Goal: Navigation & Orientation: Find specific page/section

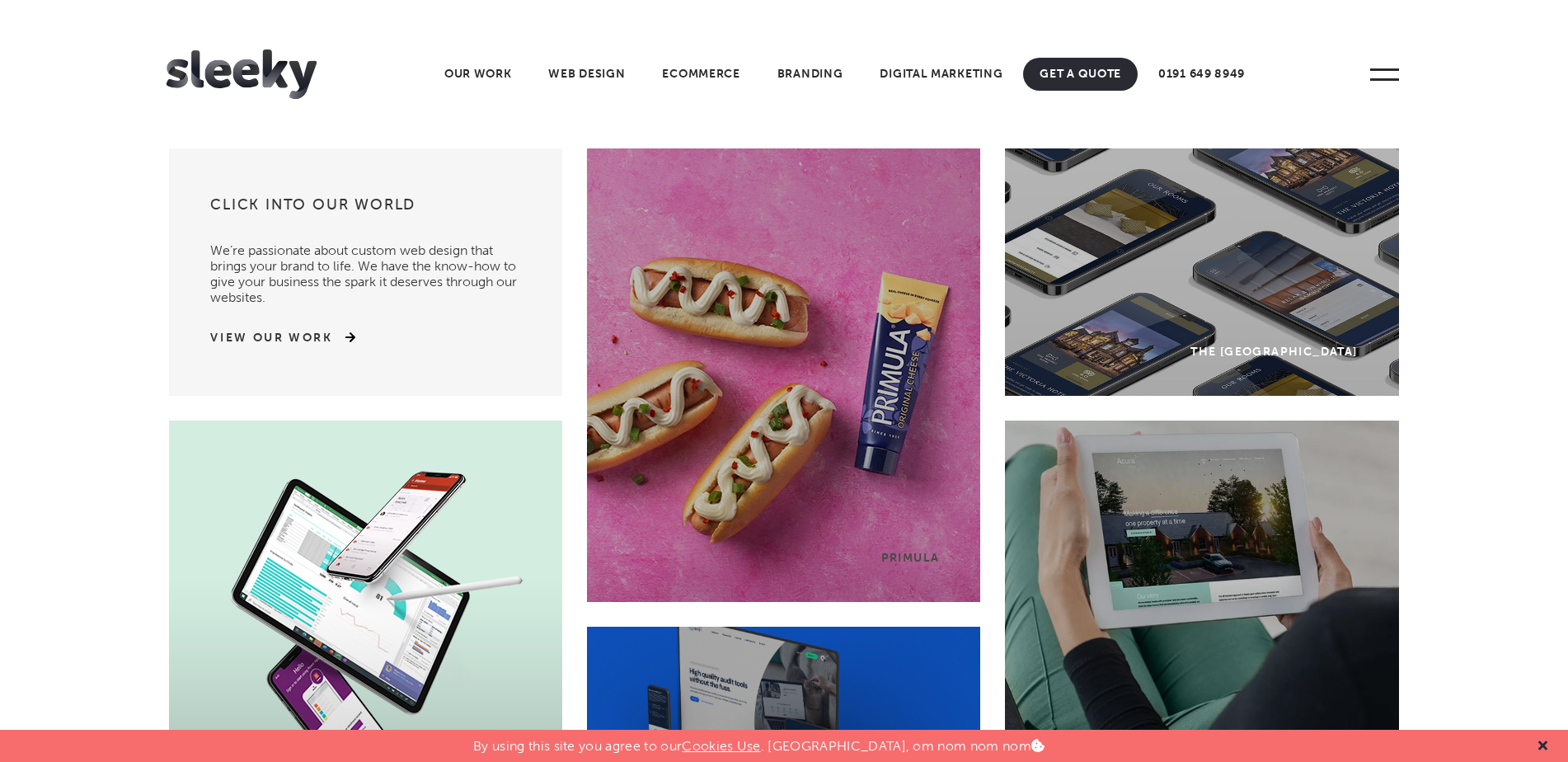
click at [1547, 748] on div at bounding box center [1543, 745] width 26 height 32
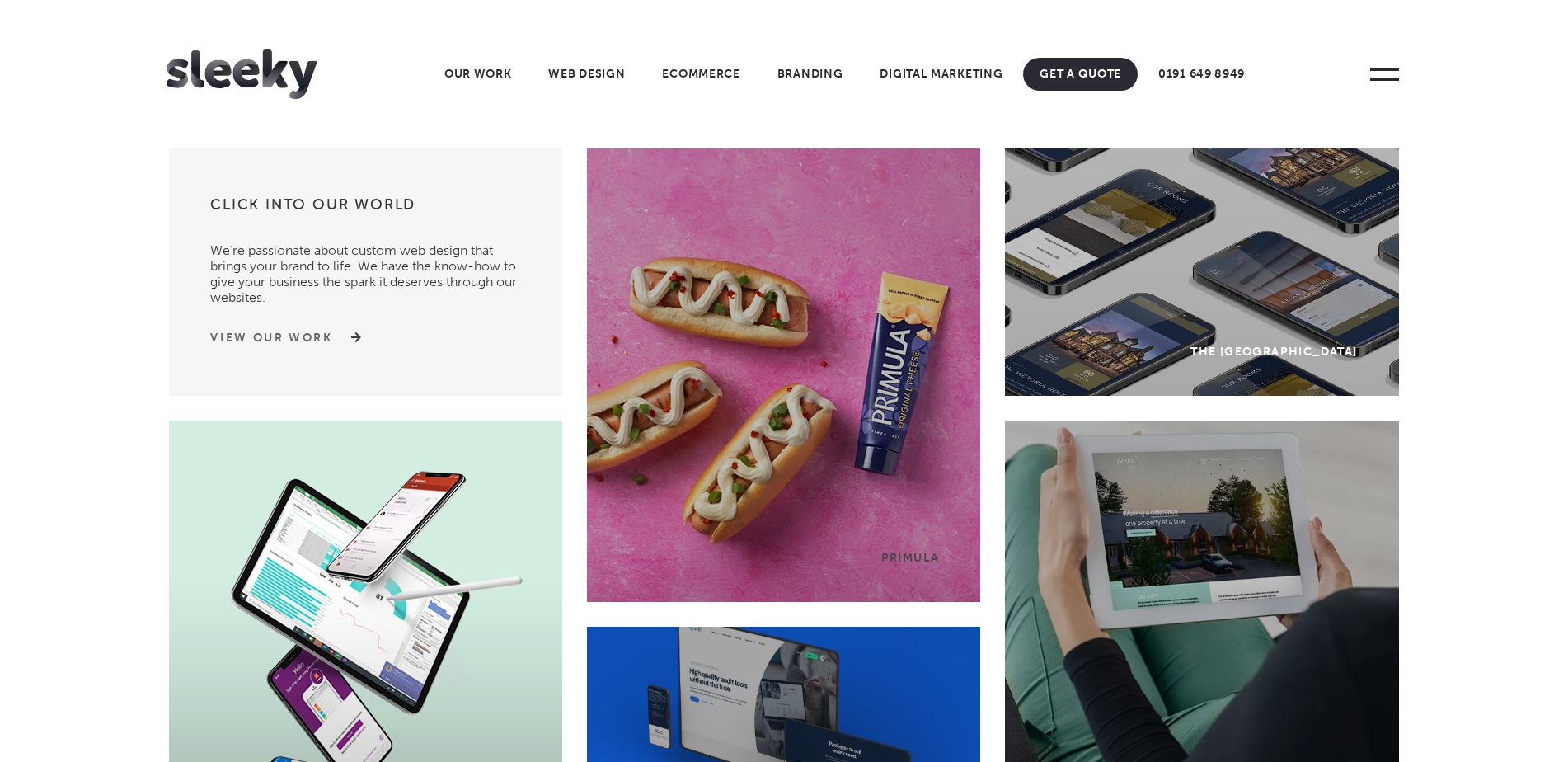
click at [320, 344] on link "View Our Work" at bounding box center [271, 338] width 123 height 17
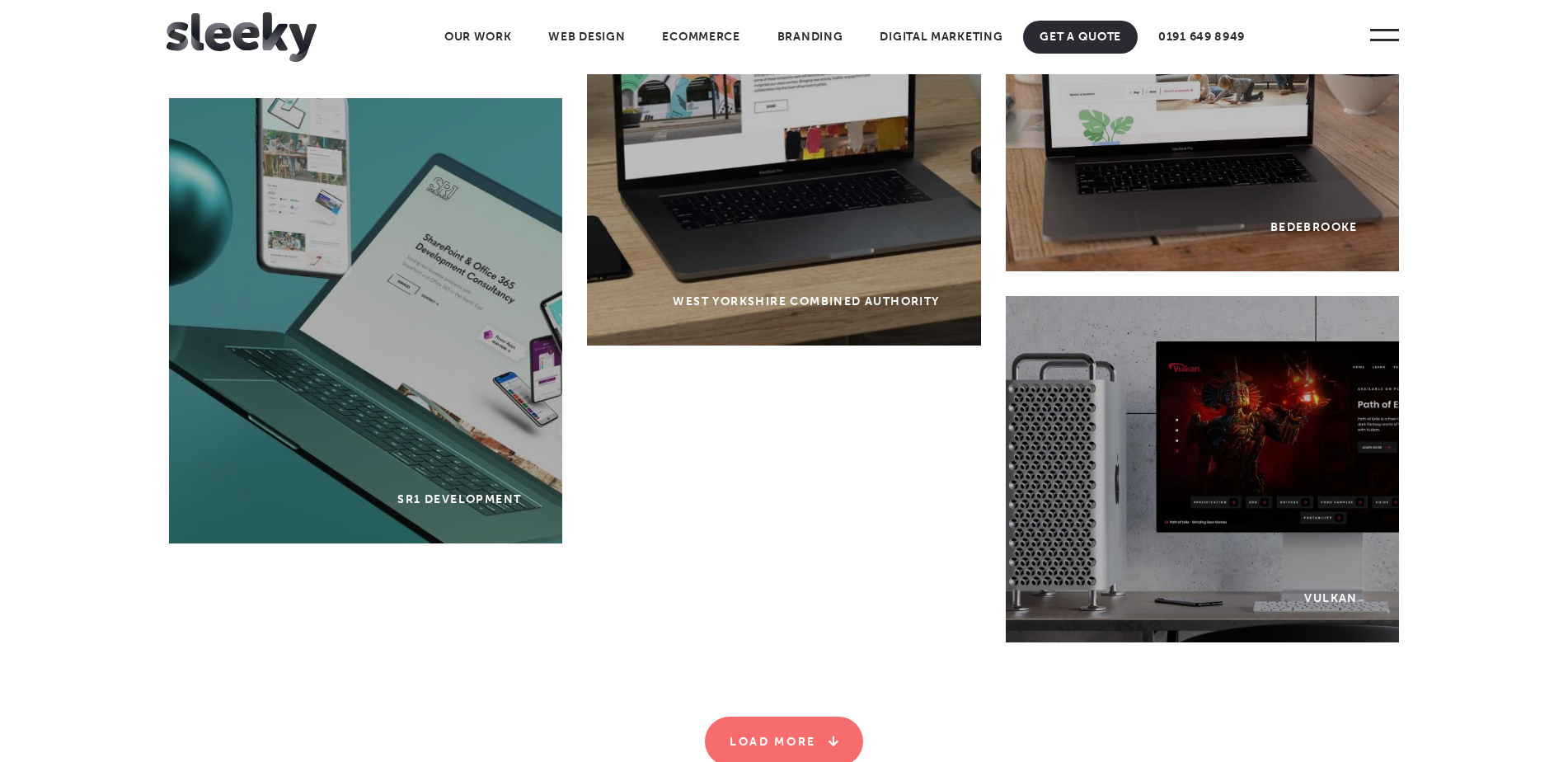
scroll to position [4948, 0]
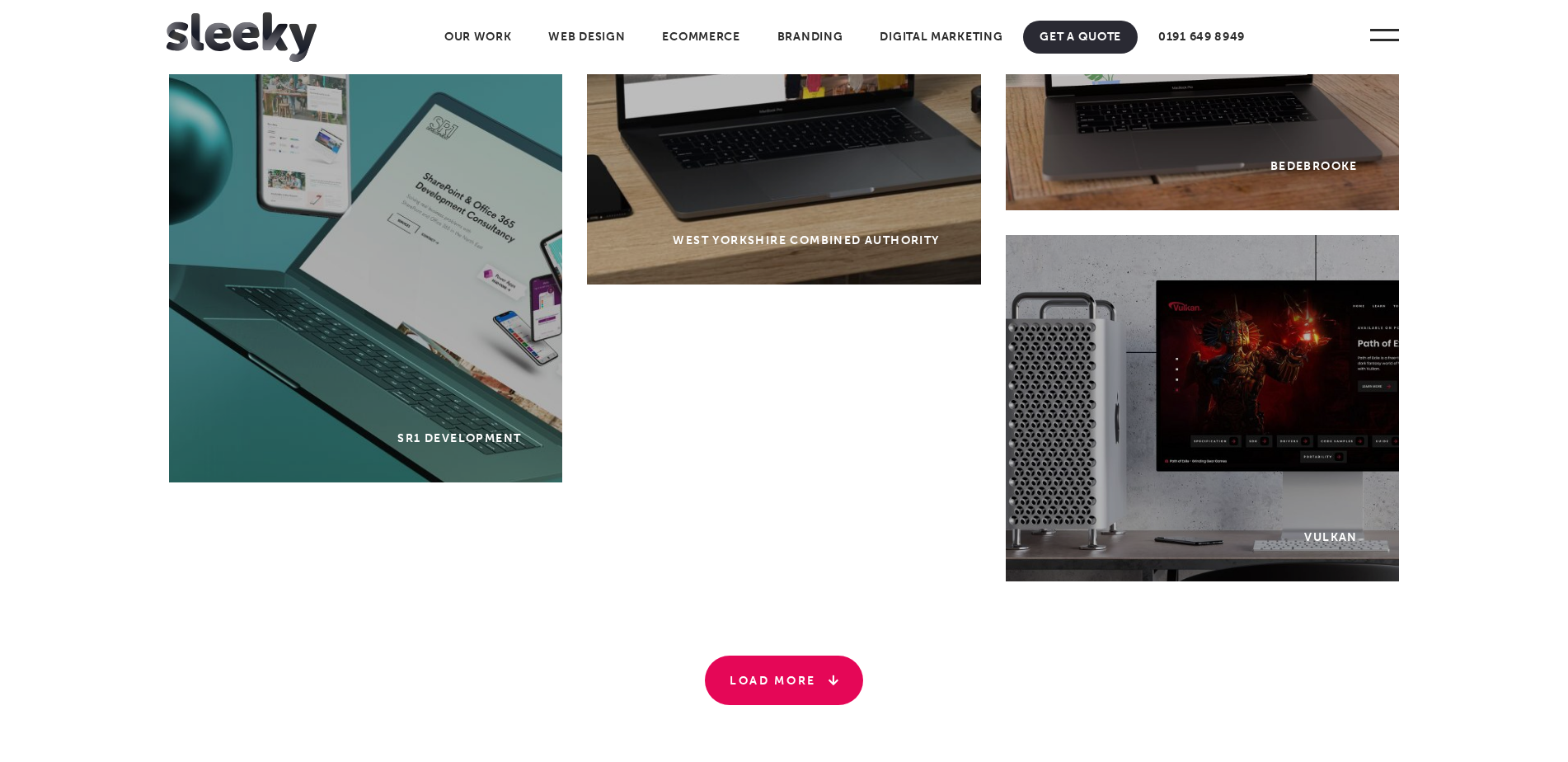
click at [829, 684] on icon at bounding box center [827, 683] width 22 height 12
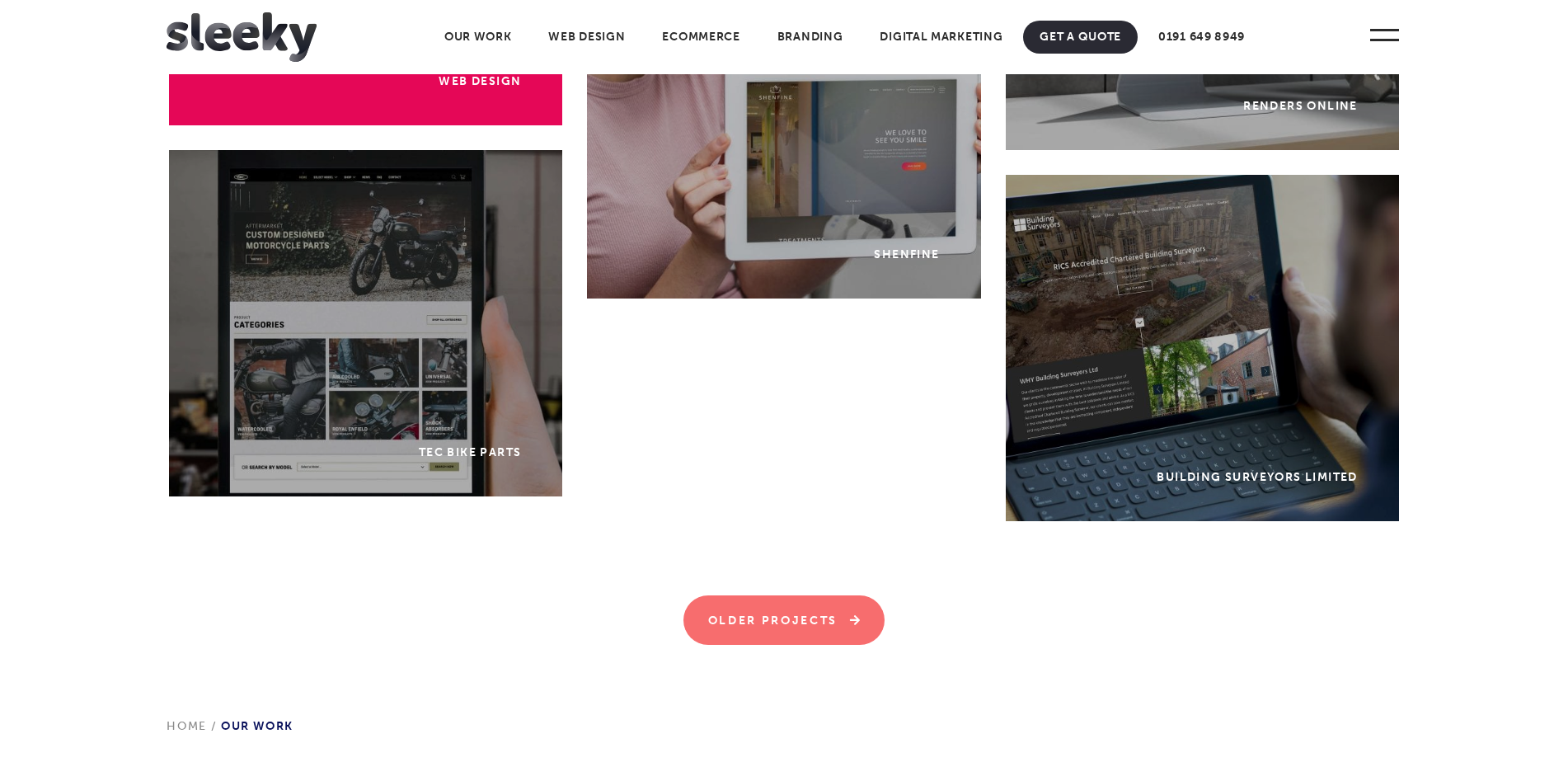
scroll to position [7586, 0]
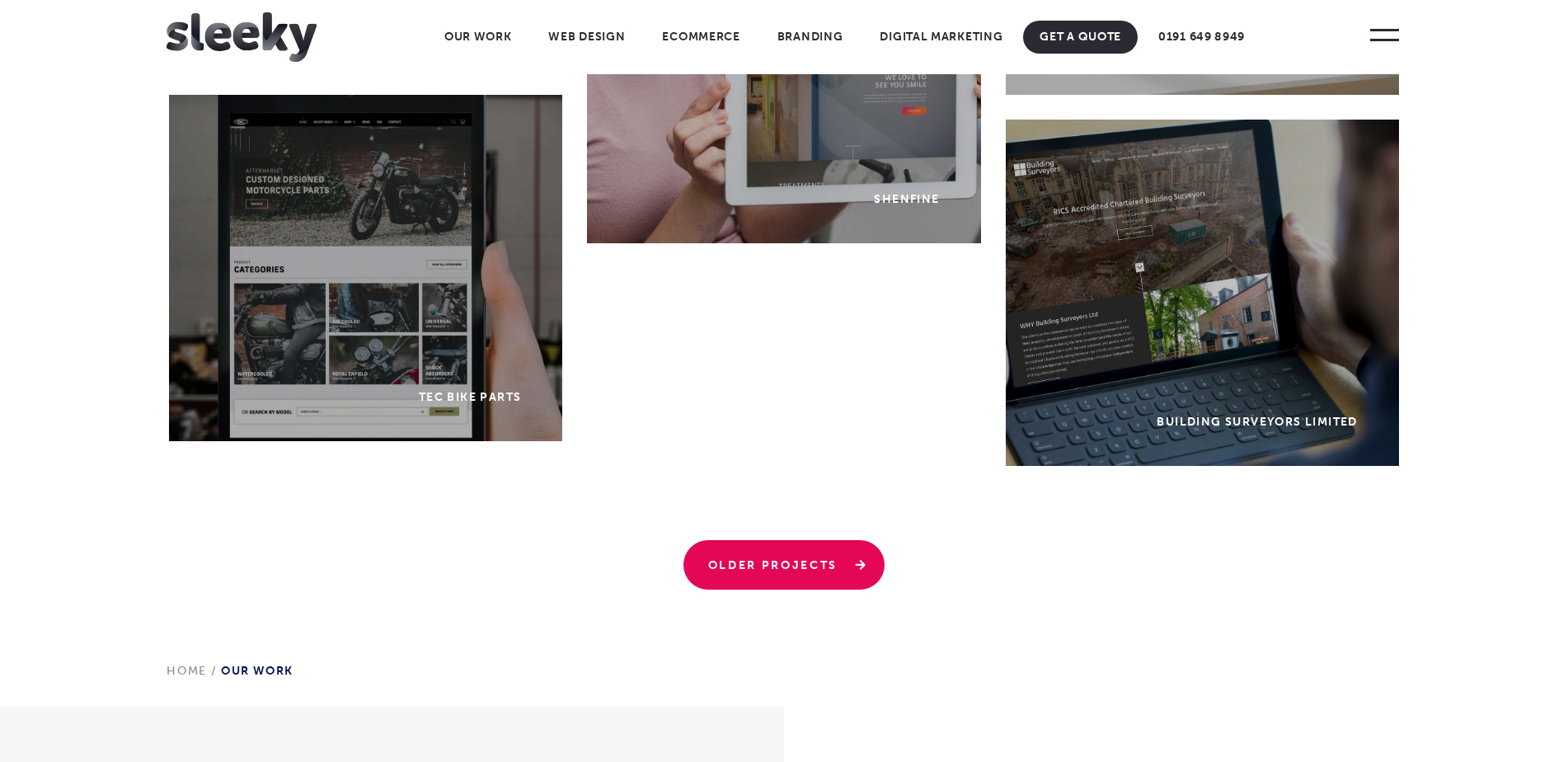
click at [741, 563] on link "Older Projects" at bounding box center [784, 565] width 202 height 49
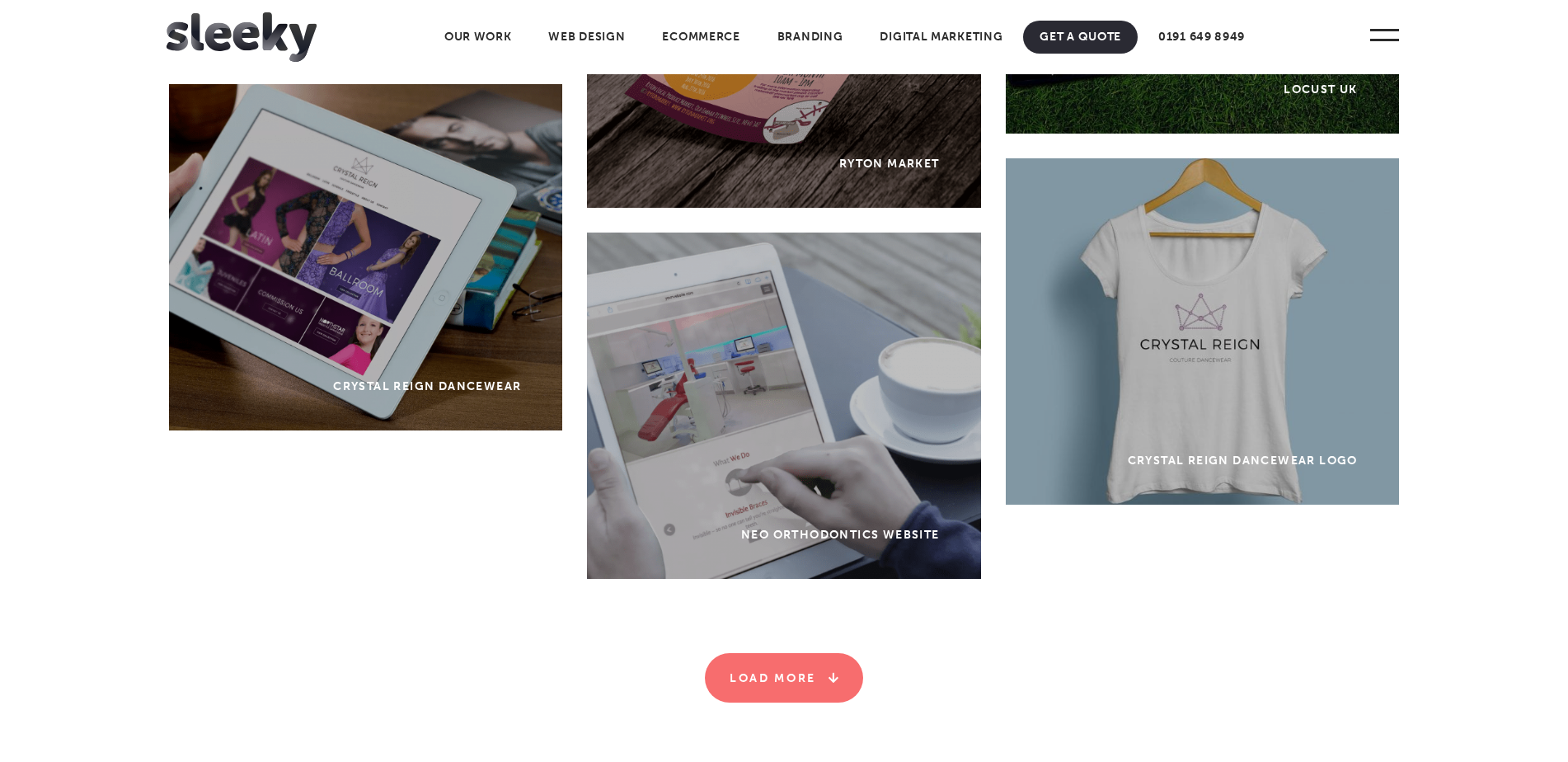
scroll to position [8493, 0]
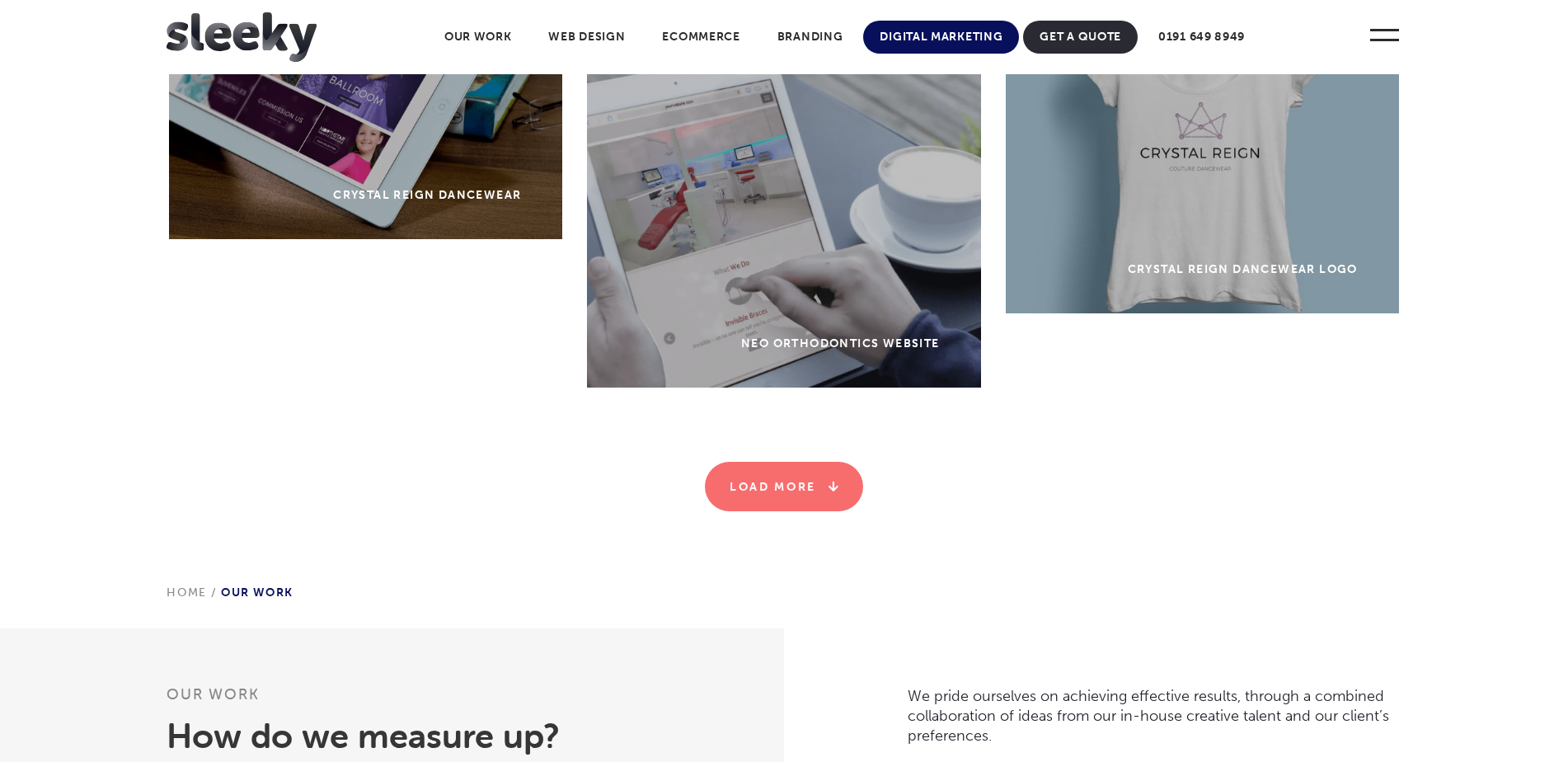
click at [960, 44] on link "Digital Marketing" at bounding box center [941, 37] width 156 height 33
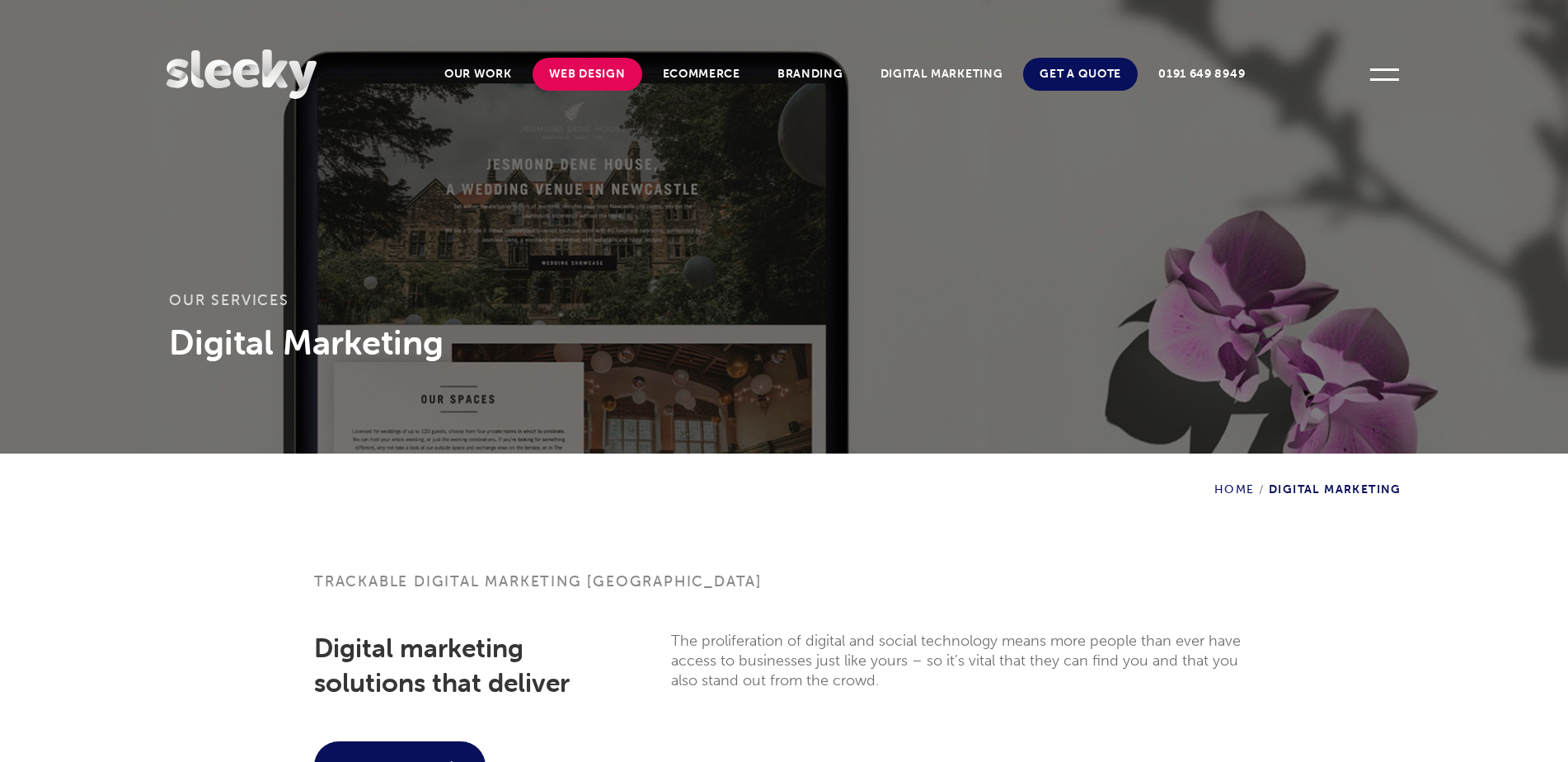
click at [590, 66] on link "Web Design" at bounding box center [588, 74] width 110 height 33
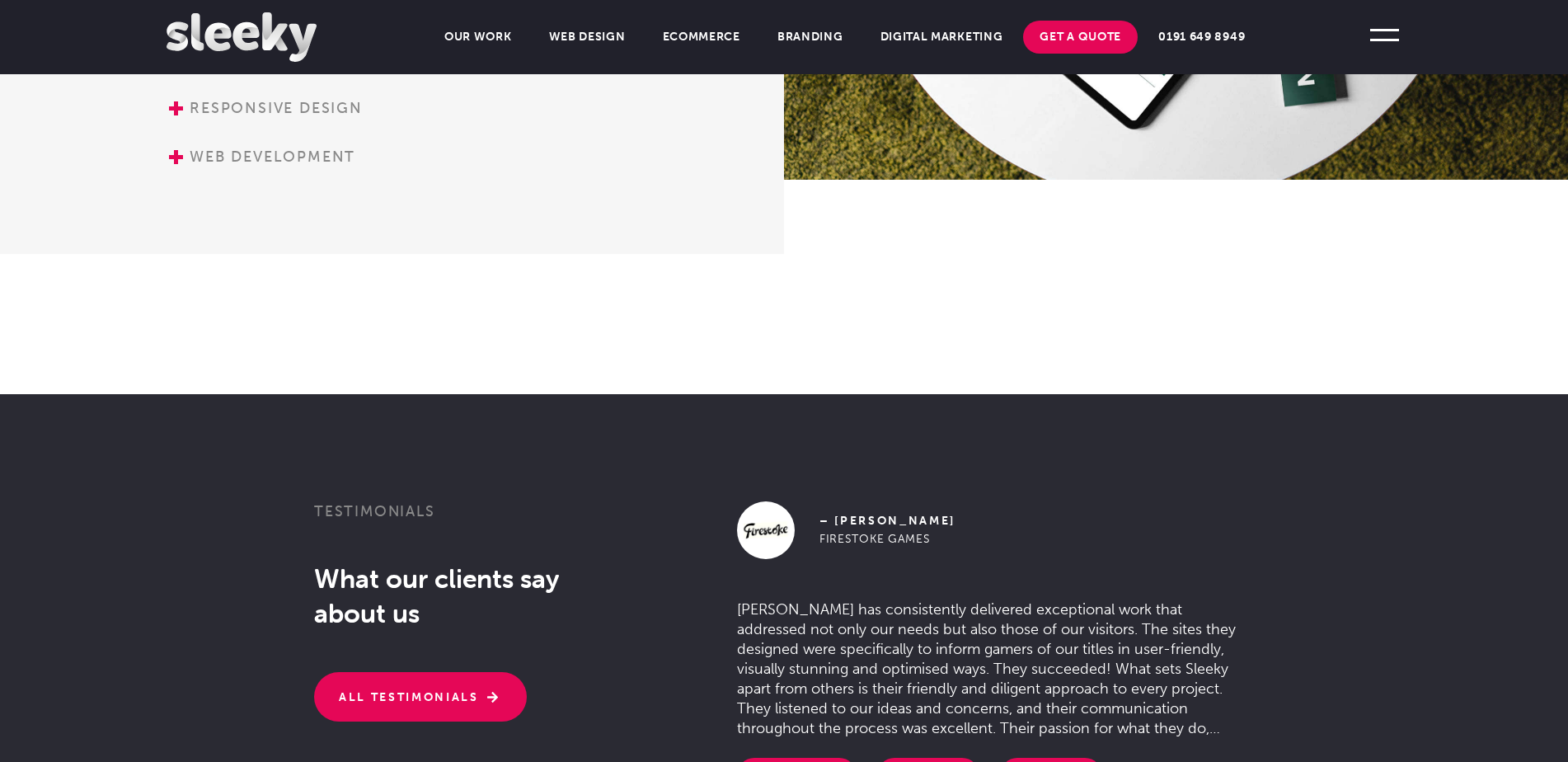
scroll to position [2556, 0]
